Goal: Check status

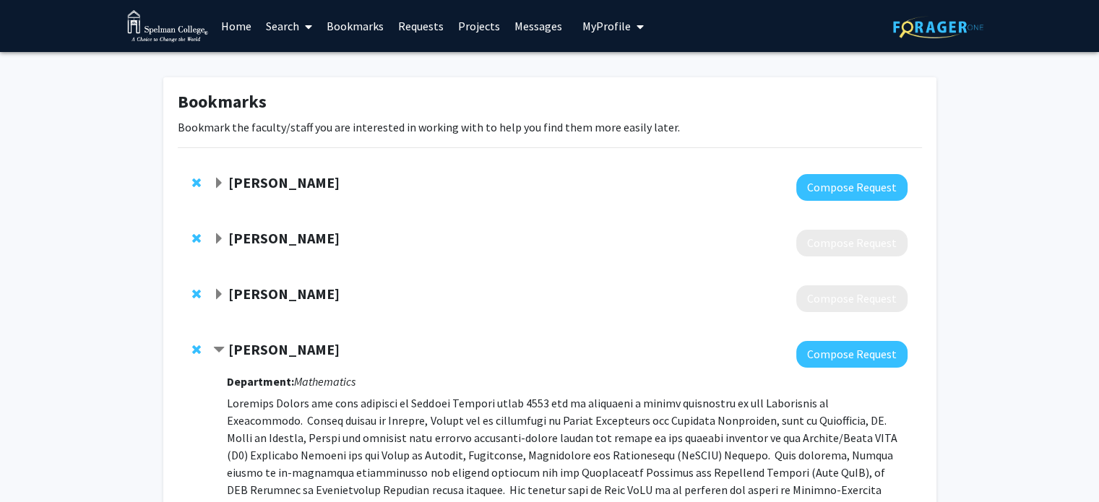
click at [434, 23] on link "Requests" at bounding box center [421, 26] width 60 height 51
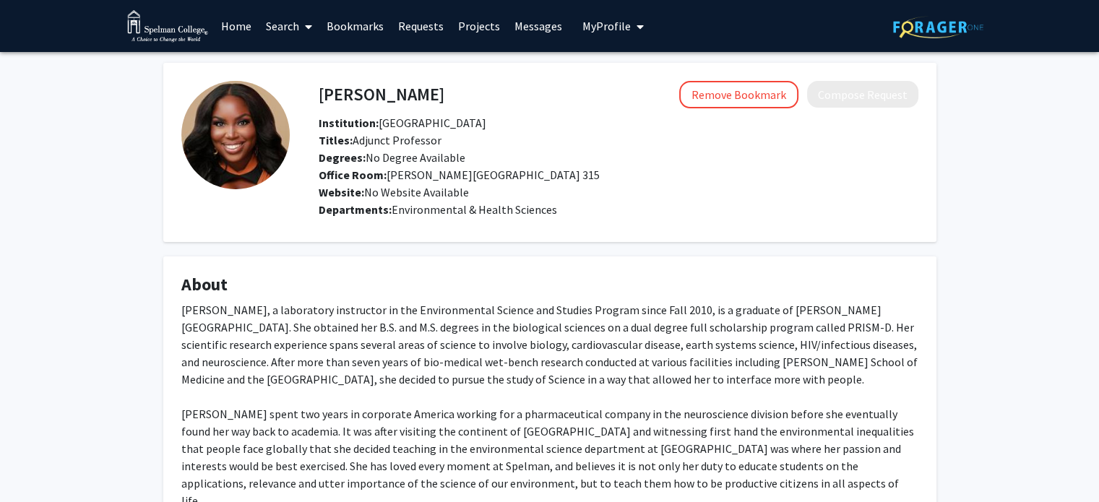
drag, startPoint x: 0, startPoint y: 0, endPoint x: 428, endPoint y: 32, distance: 428.9
click at [428, 32] on link "Requests" at bounding box center [421, 26] width 60 height 51
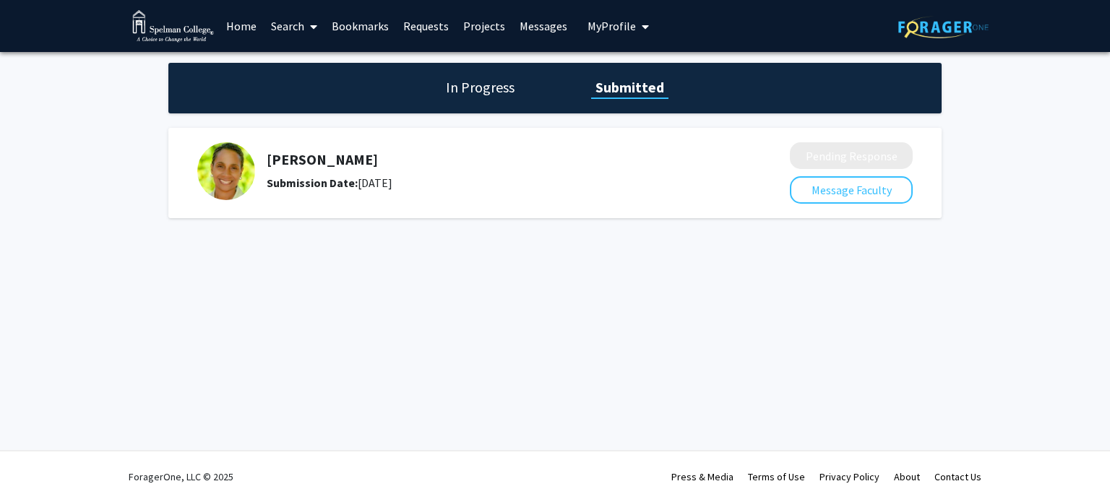
click at [472, 89] on h1 "In Progress" at bounding box center [479, 87] width 77 height 20
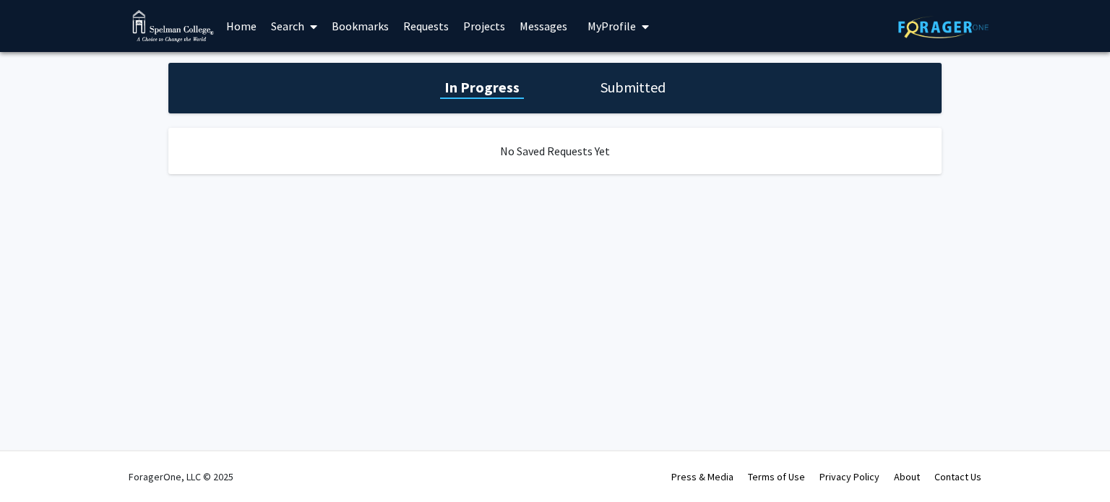
click at [633, 72] on div "In Progress Submitted" at bounding box center [554, 88] width 773 height 51
click at [626, 87] on h1 "Submitted" at bounding box center [633, 87] width 74 height 20
